Goal: Task Accomplishment & Management: Manage account settings

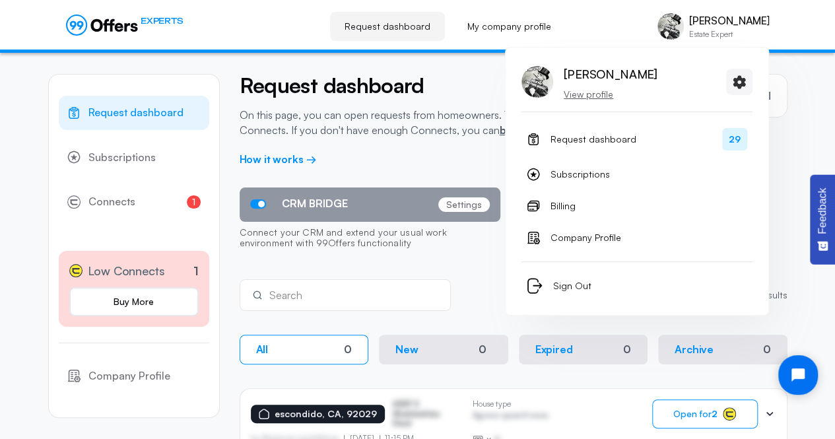
click at [713, 33] on p "Estate Expert" at bounding box center [729, 34] width 80 height 8
click at [565, 293] on button "Sign Out" at bounding box center [636, 286] width 231 height 26
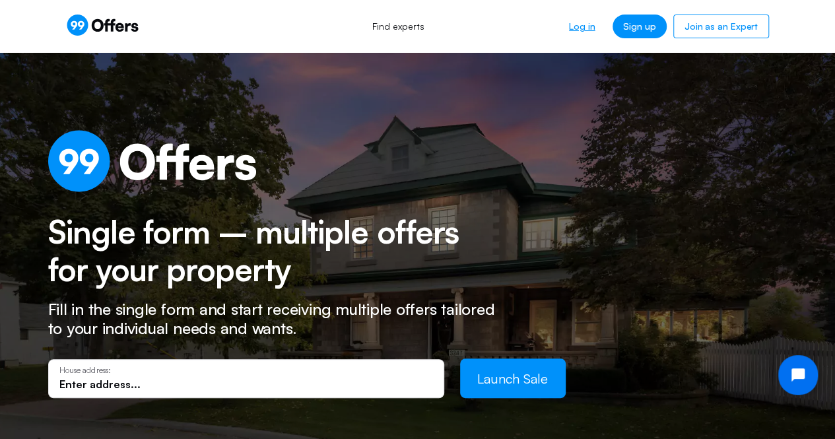
click at [586, 28] on link "Log in" at bounding box center [581, 27] width 47 height 24
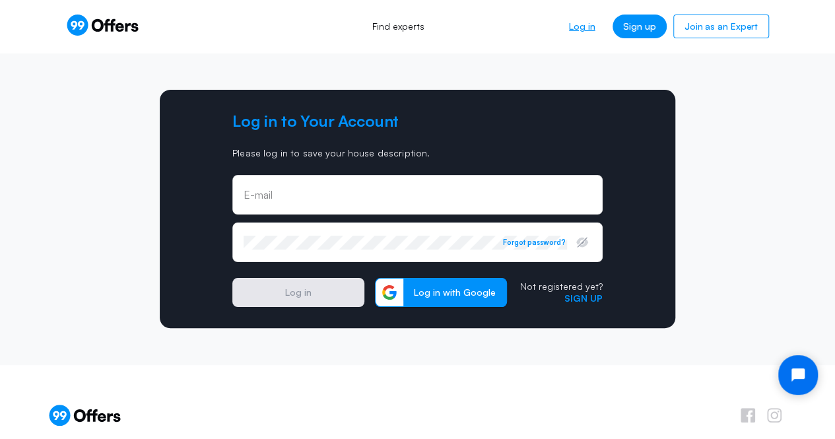
type input "mistermoneybaggz@gmail.com"
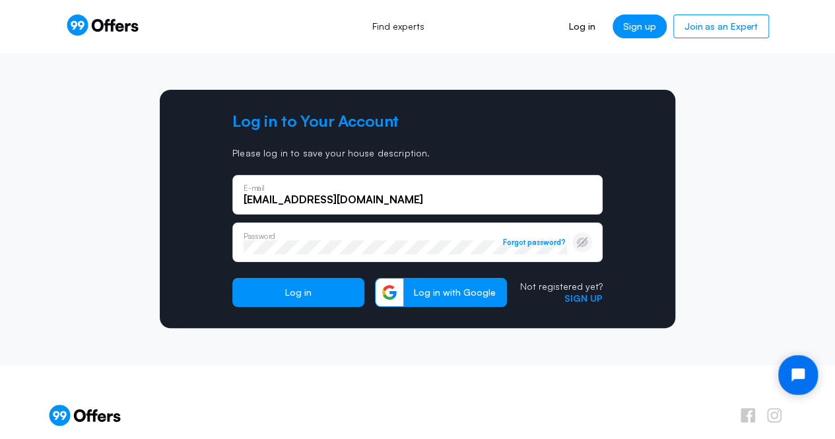
click at [586, 240] on icon "button" at bounding box center [581, 242] width 13 height 13
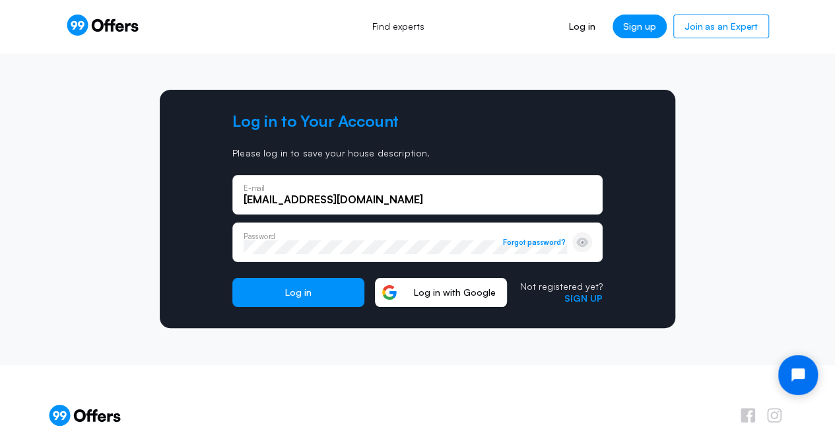
click at [454, 296] on span "Log in with Google" at bounding box center [454, 292] width 103 height 12
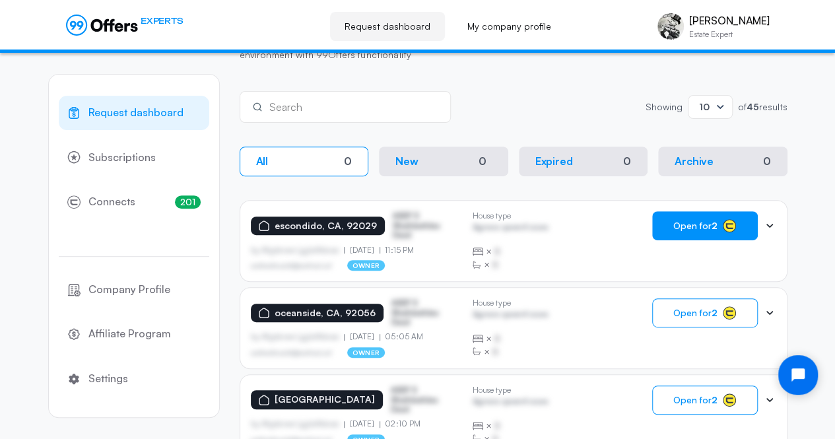
click at [684, 222] on span "Open for 2" at bounding box center [695, 225] width 44 height 11
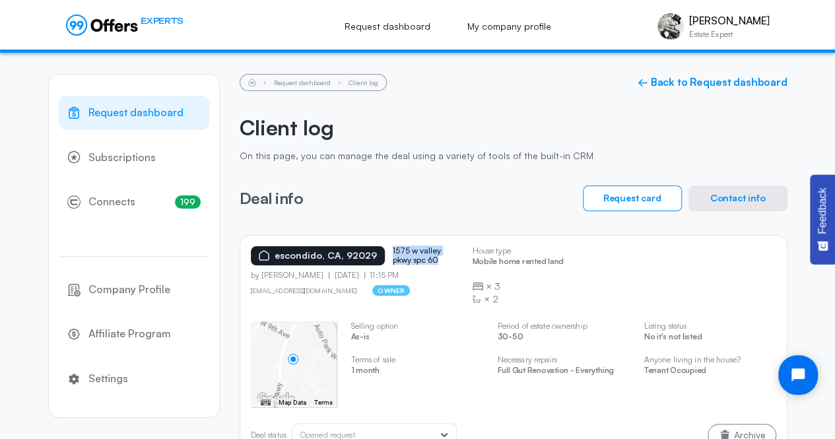
drag, startPoint x: 435, startPoint y: 257, endPoint x: 385, endPoint y: 251, distance: 49.9
click at [385, 251] on div "escondido, [GEOGRAPHIC_DATA], 92029 [STREET_ADDRESS]" at bounding box center [356, 255] width 211 height 19
copy p "1575 w valley pkwy spc 60"
click at [736, 199] on button "Contact info" at bounding box center [737, 198] width 99 height 26
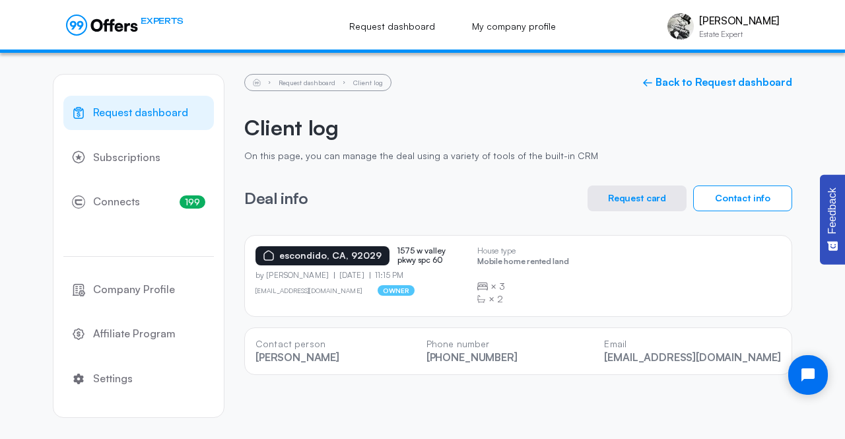
click at [653, 201] on button "Request card" at bounding box center [636, 198] width 99 height 26
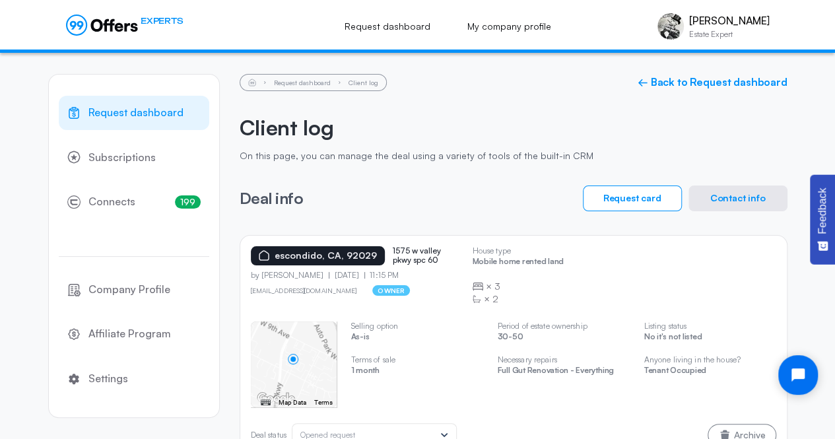
click at [750, 199] on button "Contact info" at bounding box center [737, 198] width 99 height 26
